Goal: Transaction & Acquisition: Book appointment/travel/reservation

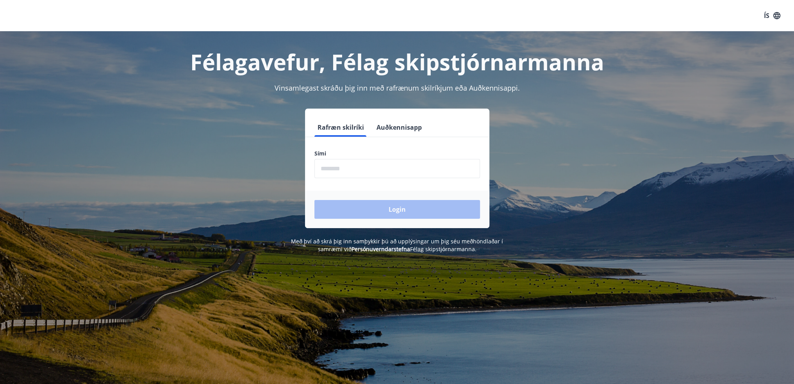
click at [358, 171] on input "phone" at bounding box center [398, 168] width 166 height 19
type input "********"
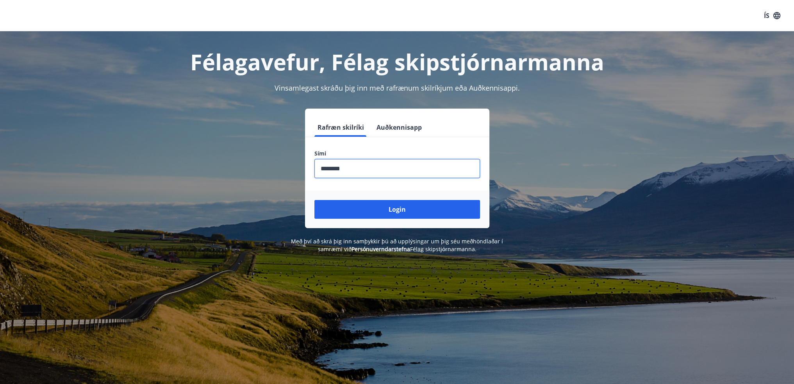
click at [378, 211] on button "Login" at bounding box center [398, 209] width 166 height 19
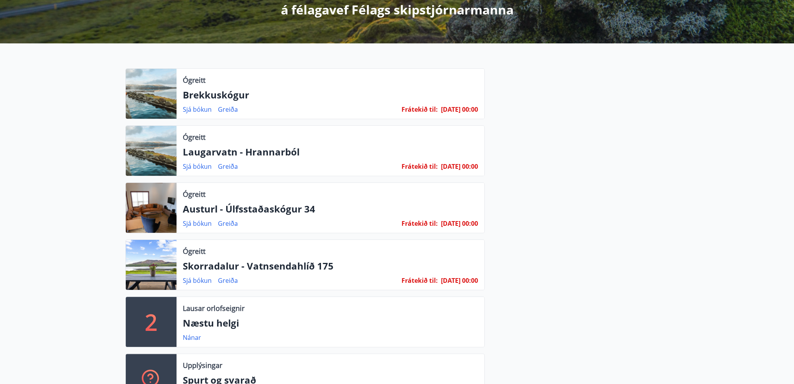
scroll to position [156, 0]
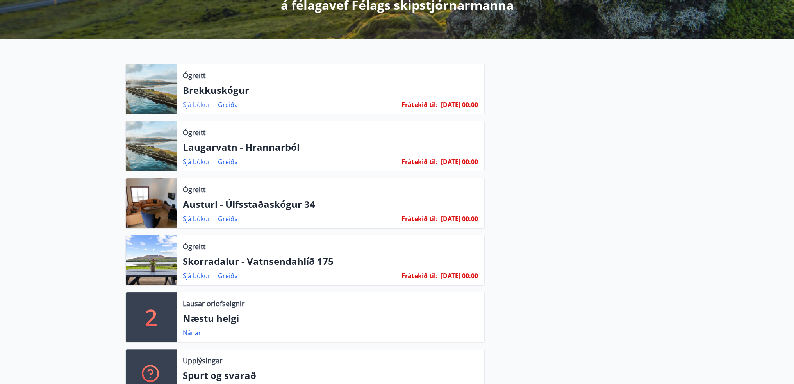
click at [195, 104] on link "Sjá bókun" at bounding box center [197, 104] width 29 height 9
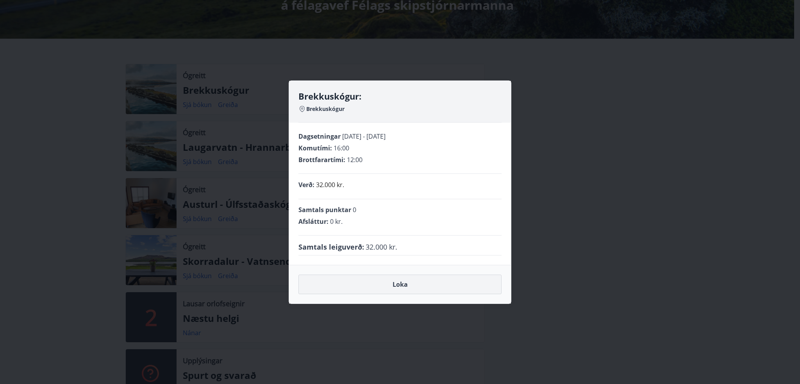
click at [389, 285] on button "Loka" at bounding box center [400, 285] width 203 height 20
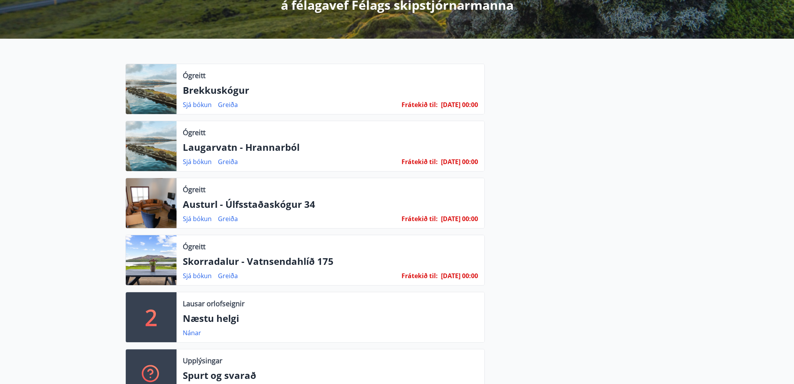
click at [136, 88] on div at bounding box center [151, 89] width 51 height 50
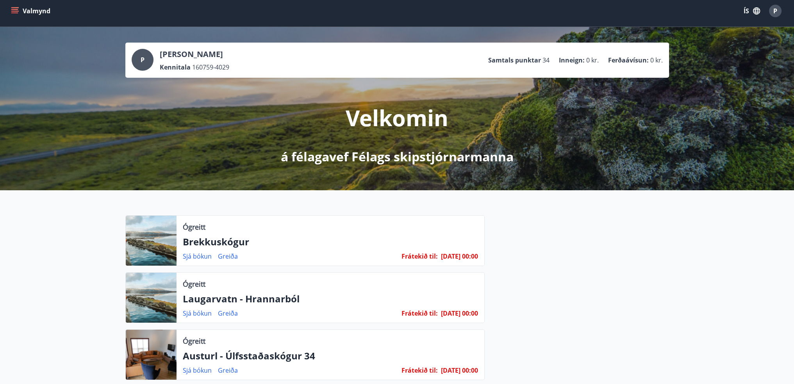
scroll to position [0, 0]
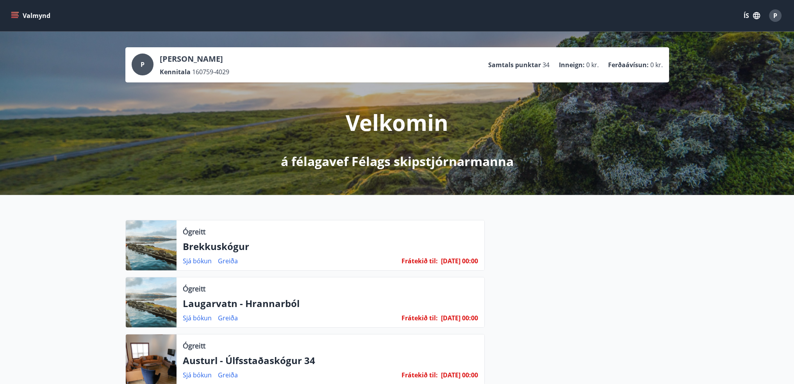
click at [17, 15] on icon "menu" at bounding box center [15, 15] width 9 height 1
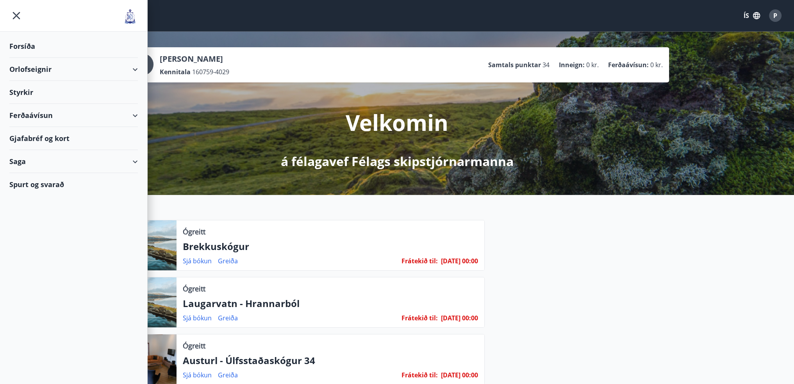
click at [137, 68] on div "Orlofseignir" at bounding box center [73, 69] width 129 height 23
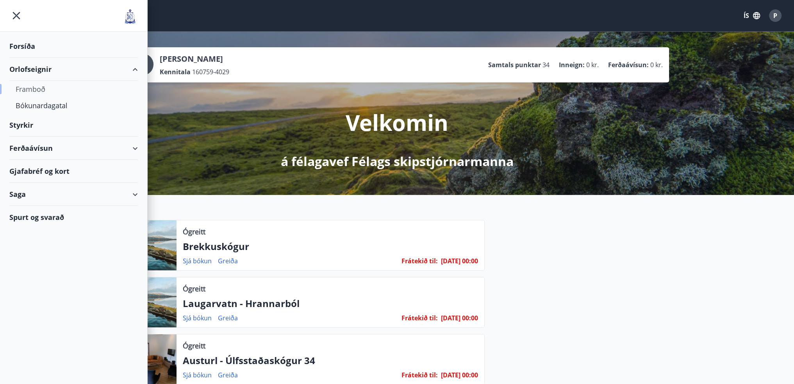
click at [31, 91] on div "Framboð" at bounding box center [74, 89] width 116 height 16
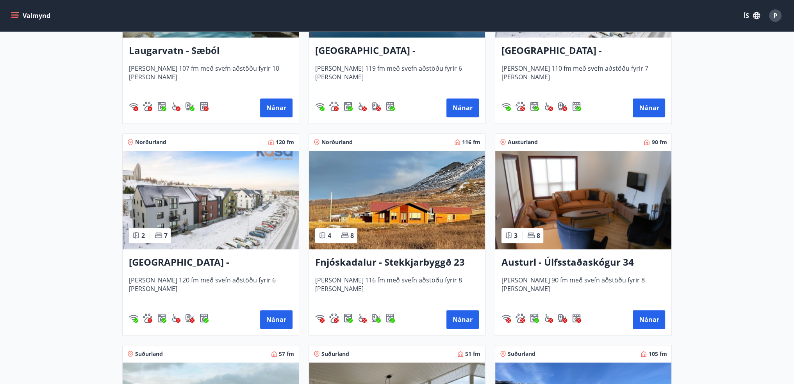
scroll to position [886, 0]
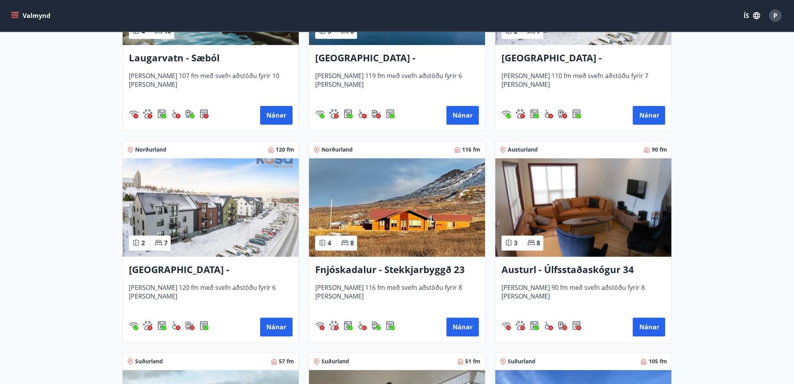
click at [586, 218] on img at bounding box center [584, 207] width 176 height 98
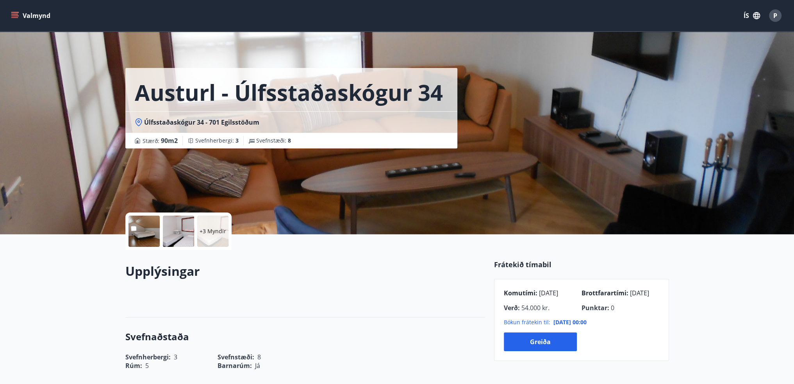
click at [349, 188] on div "Austurl - Úlfsstaðaskógur 34 Úlfsstaðaskógur 34 - 701 Egilsstöðum Stærð : 90 m2…" at bounding box center [306, 117] width 363 height 234
click at [138, 237] on div at bounding box center [144, 231] width 31 height 31
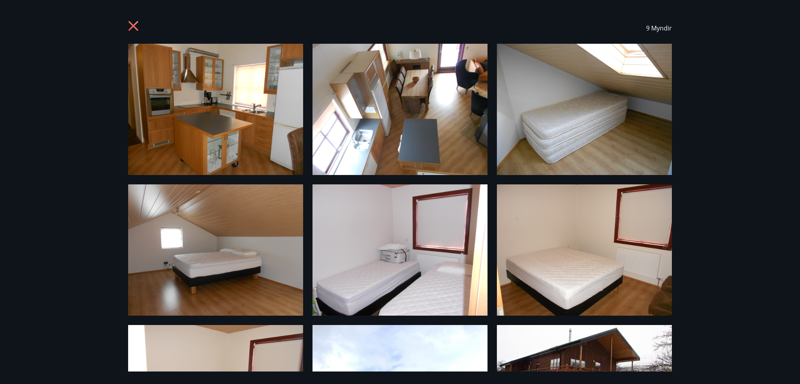
click at [131, 24] on icon at bounding box center [134, 26] width 10 height 10
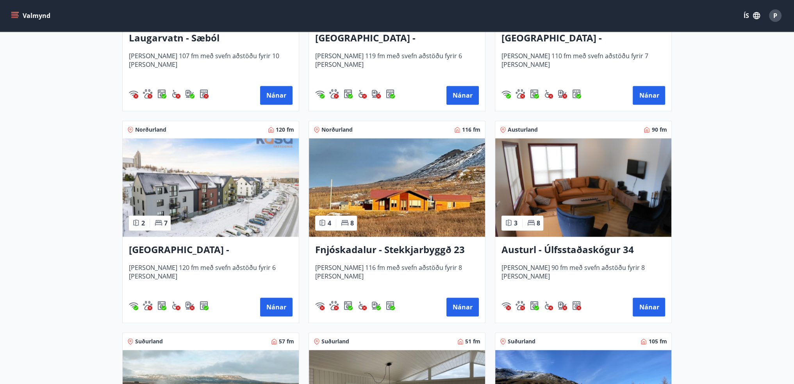
scroll to position [886, 0]
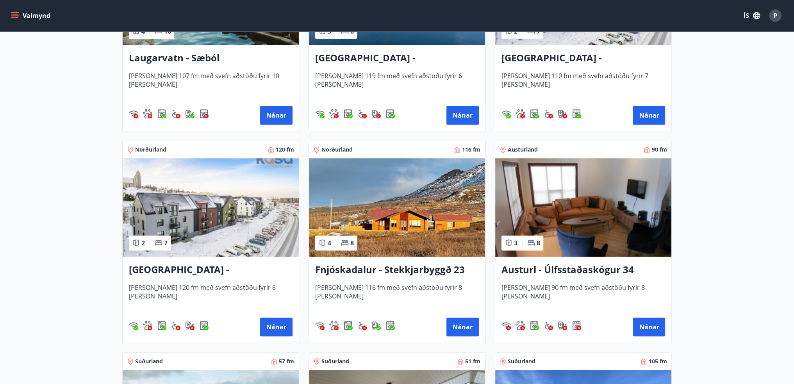
click at [406, 228] on img at bounding box center [397, 207] width 176 height 98
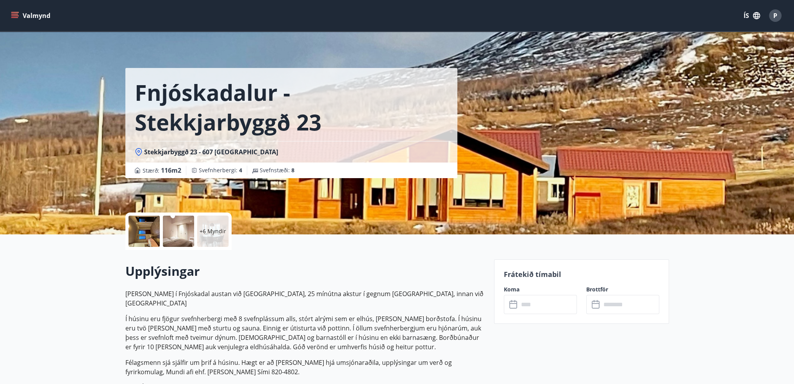
click at [205, 229] on p "+6 Myndir" at bounding box center [213, 231] width 27 height 8
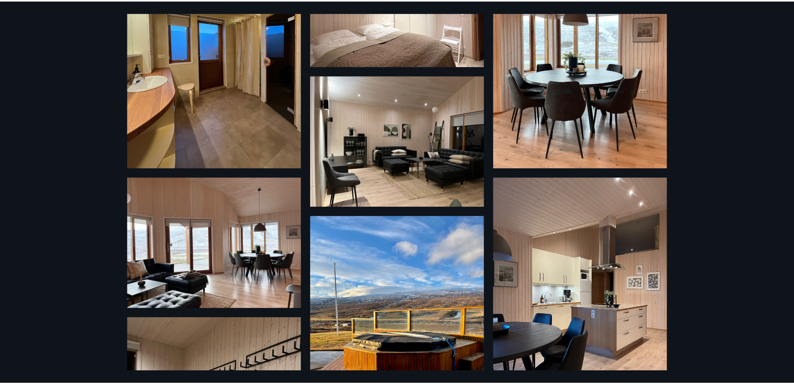
scroll to position [508, 0]
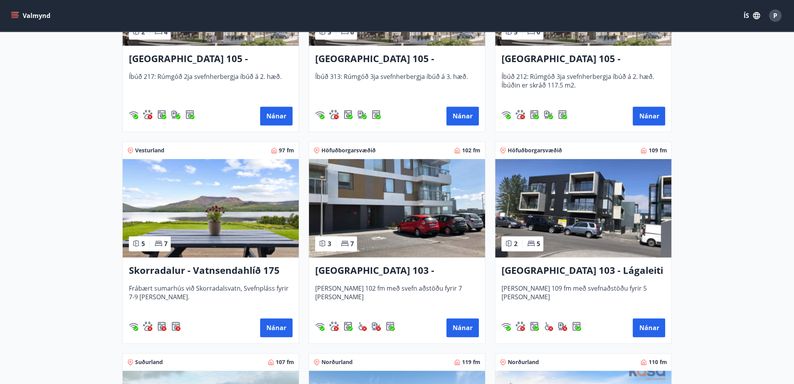
scroll to position [469, 0]
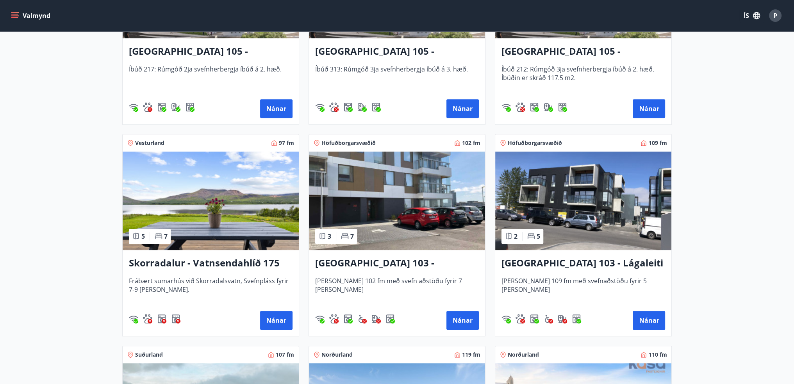
click at [217, 223] on img at bounding box center [211, 201] width 176 height 98
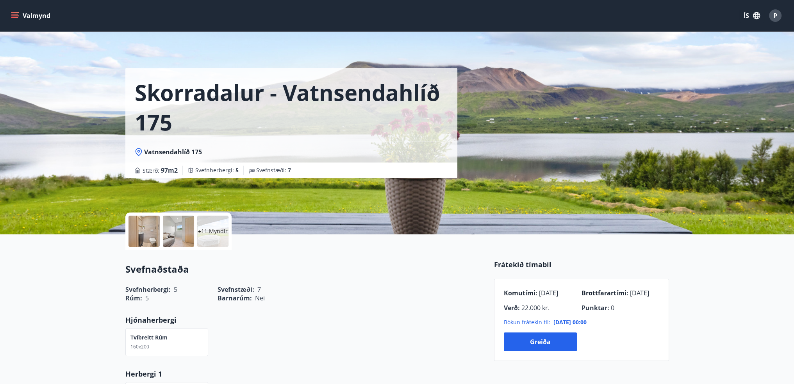
click at [141, 227] on div at bounding box center [144, 231] width 31 height 31
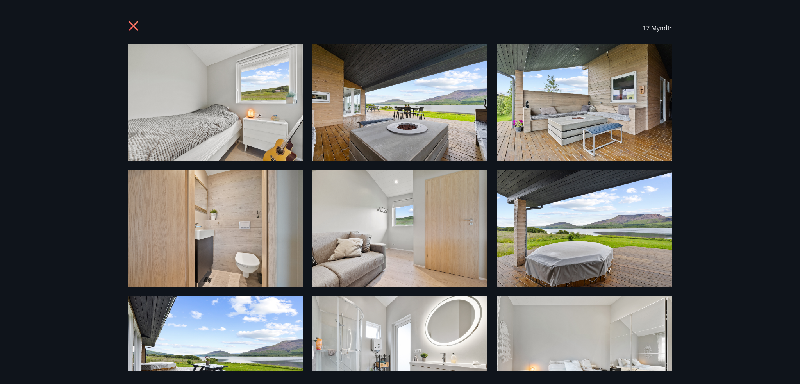
click at [132, 25] on icon at bounding box center [134, 26] width 10 height 10
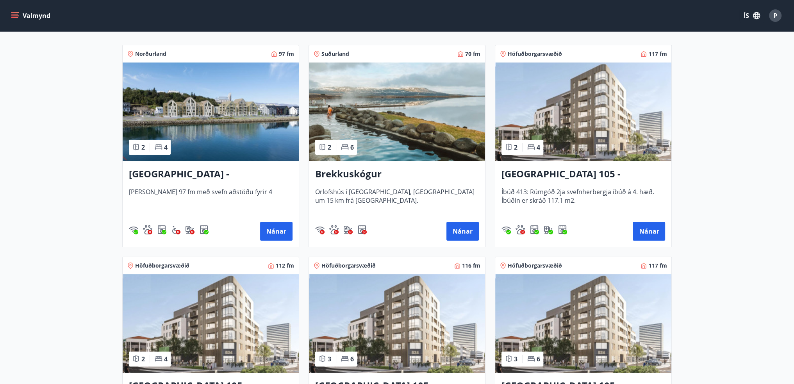
scroll to position [117, 0]
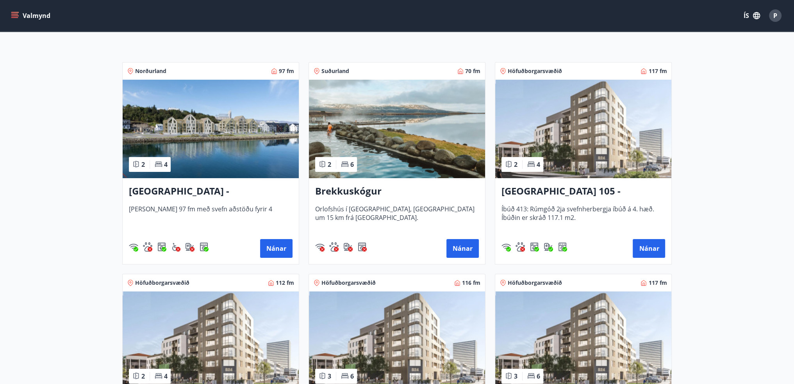
click at [377, 166] on img at bounding box center [397, 129] width 176 height 98
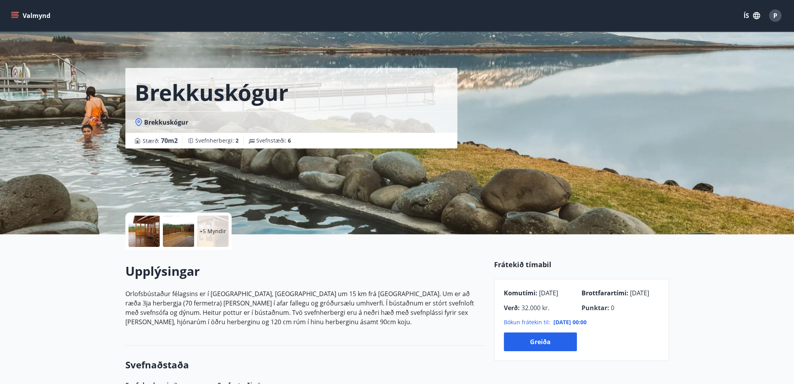
click at [216, 229] on p "+5 Myndir" at bounding box center [213, 231] width 27 height 8
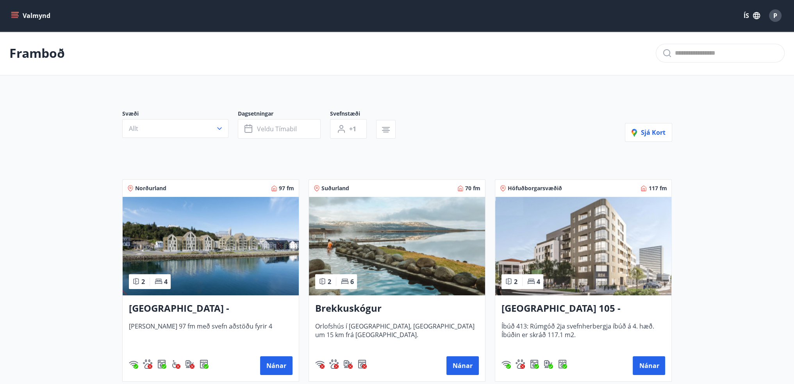
click at [198, 251] on img at bounding box center [211, 246] width 176 height 98
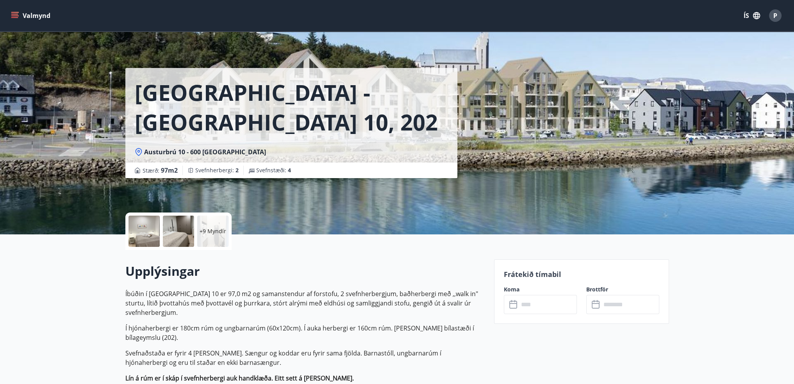
click at [223, 234] on p "+9 Myndir" at bounding box center [213, 231] width 27 height 8
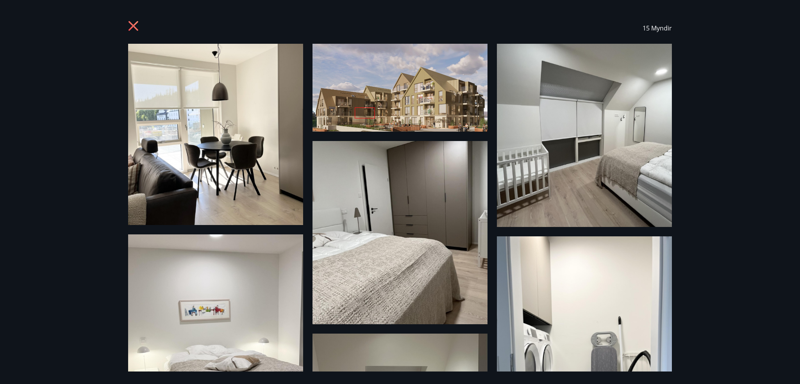
click at [132, 23] on icon at bounding box center [134, 27] width 13 height 13
